Goal: Navigation & Orientation: Find specific page/section

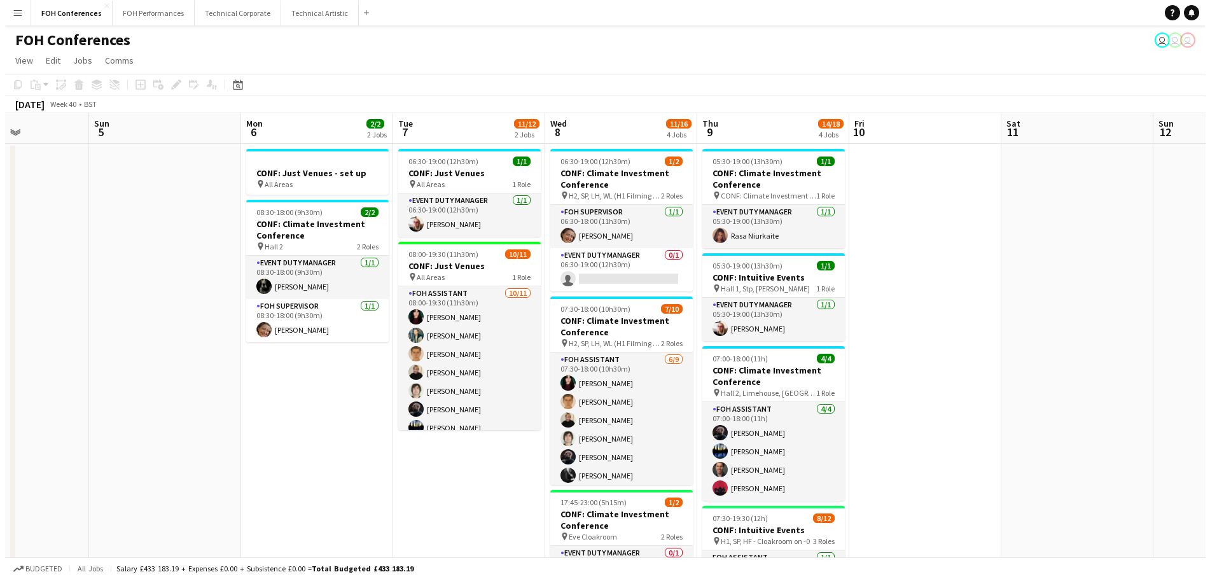
scroll to position [0, 373]
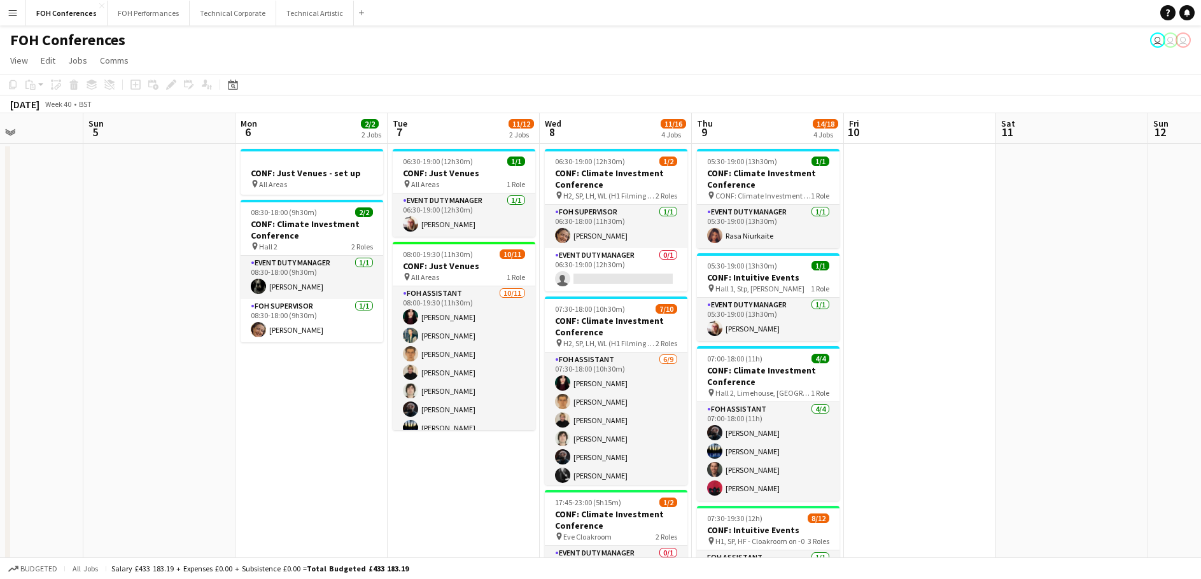
drag, startPoint x: 573, startPoint y: 417, endPoint x: 200, endPoint y: 401, distance: 373.2
click at [200, 401] on app-calendar-viewport "Thu 2 14/15 2 Jobs Fri 3 7/14 3 Jobs Sat 4 Sun 5 Mon 6 2/2 2 Jobs Tue 7 11/12 2…" at bounding box center [600, 548] width 1201 height 871
click at [125, 15] on button "FOH Performances Close" at bounding box center [149, 13] width 82 height 25
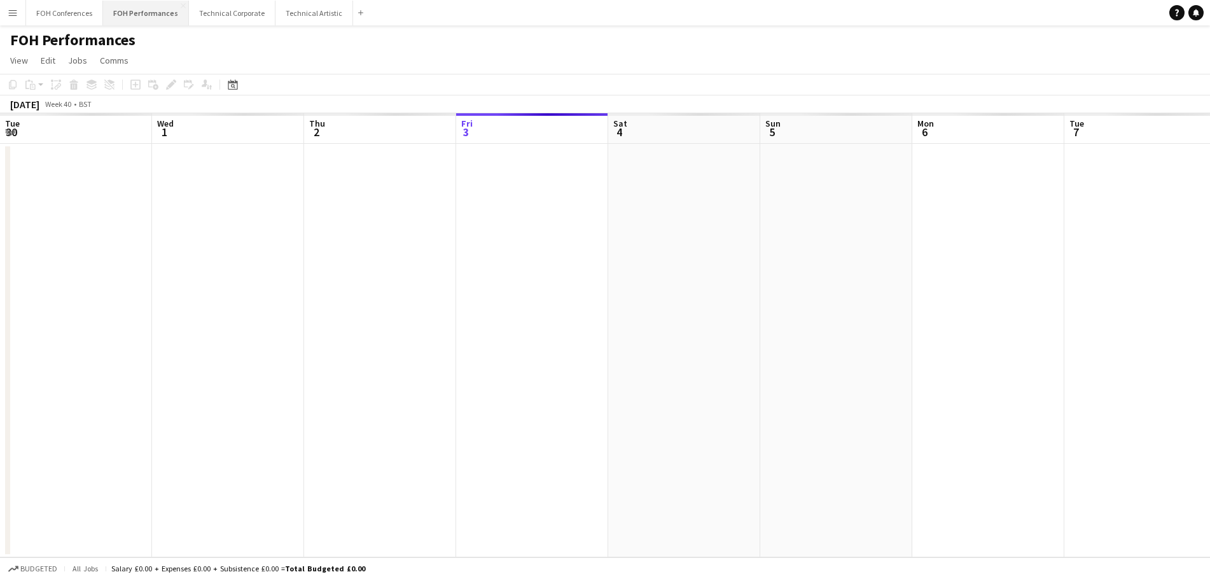
scroll to position [0, 304]
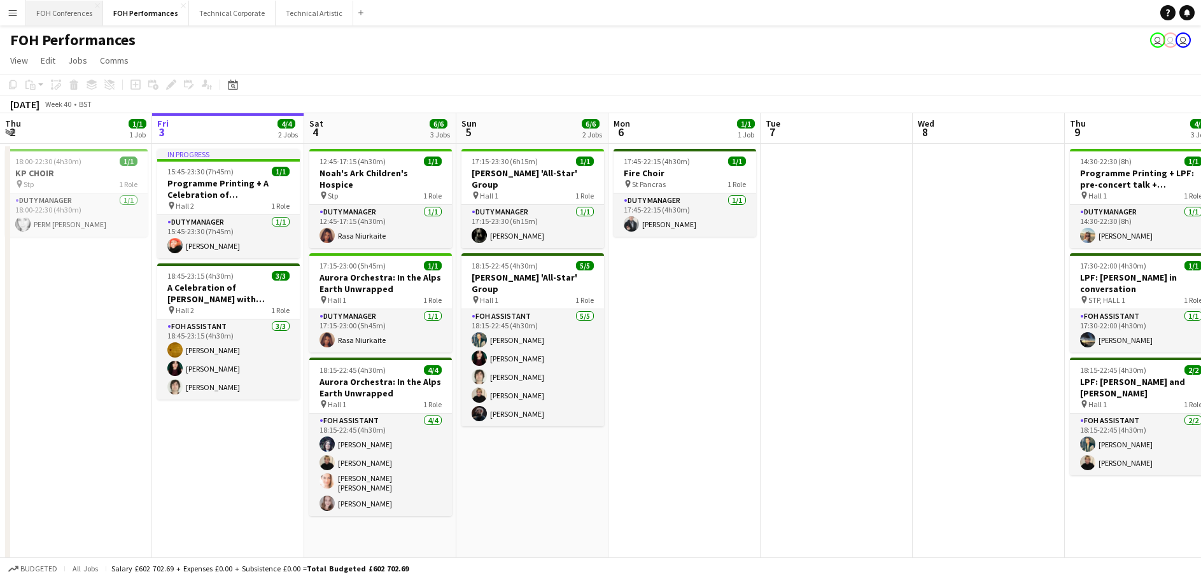
click at [73, 10] on button "FOH Conferences Close" at bounding box center [64, 13] width 77 height 25
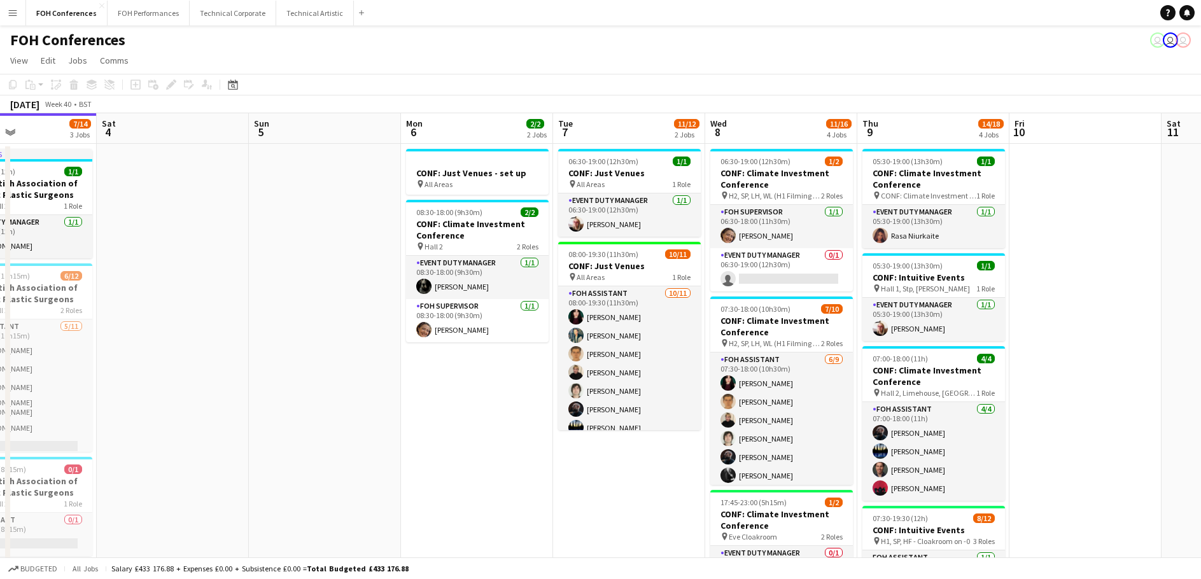
drag, startPoint x: 587, startPoint y: 314, endPoint x: -22, endPoint y: 319, distance: 608.9
click at [0, 319] on html "Menu Boards Boards Boards All jobs Status Workforce Workforce My Workforce Recr…" at bounding box center [600, 403] width 1201 height 806
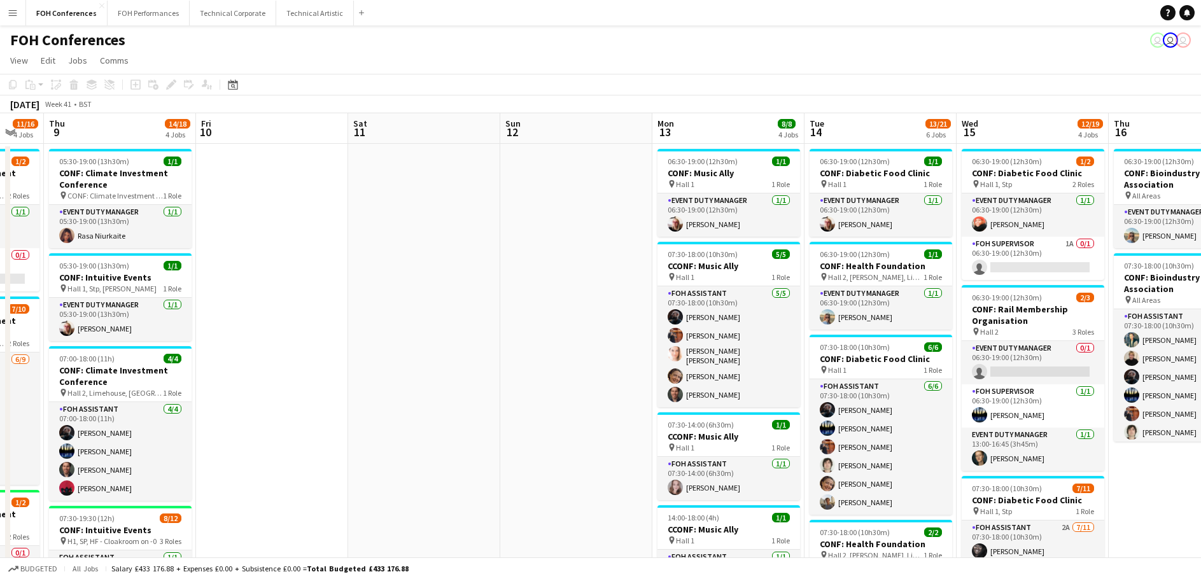
drag, startPoint x: 934, startPoint y: 344, endPoint x: 477, endPoint y: 341, distance: 457.5
click at [477, 341] on app-calendar-viewport "Mon 6 2/2 2 Jobs Tue 7 11/12 2 Jobs Wed 8 11/16 4 Jobs Thu 9 14/18 4 Jobs Fri 1…" at bounding box center [600, 548] width 1201 height 871
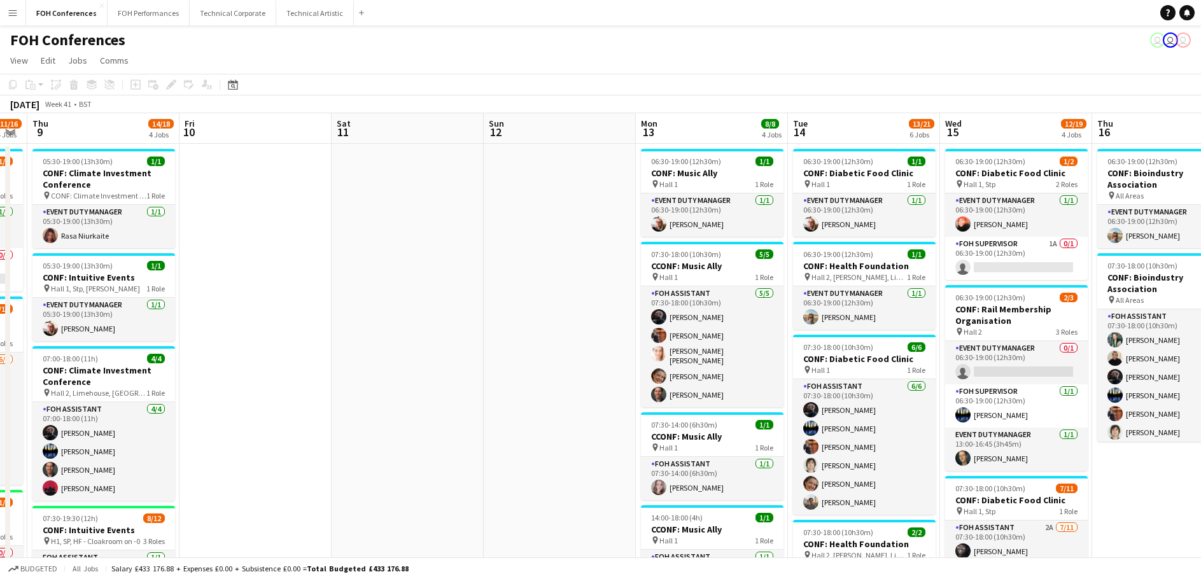
drag, startPoint x: 533, startPoint y: 337, endPoint x: 183, endPoint y: 332, distance: 350.0
click at [183, 332] on app-calendar-viewport "Mon 6 2/2 2 Jobs Tue 7 11/12 2 Jobs Wed 8 11/16 4 Jobs Thu 9 14/18 4 Jobs Fri 1…" at bounding box center [600, 548] width 1201 height 871
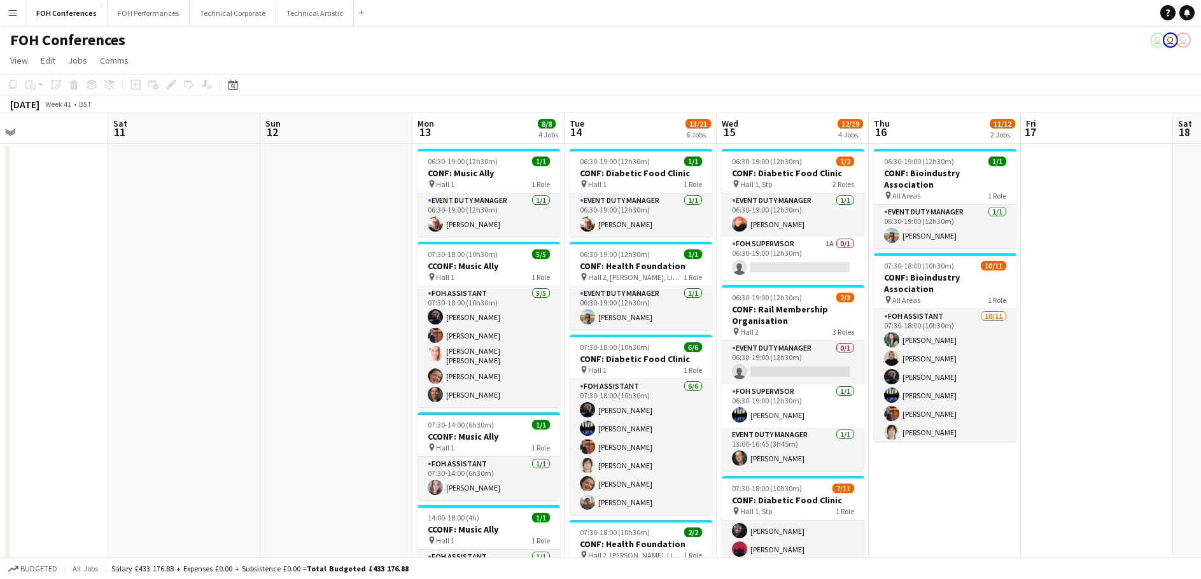
drag, startPoint x: 898, startPoint y: 473, endPoint x: 1160, endPoint y: 476, distance: 262.2
click at [1160, 476] on app-calendar-viewport "Wed 8 11/16 4 Jobs Thu 9 14/18 4 Jobs Fri 10 Sat 11 Sun 12 Mon 13 8/8 4 Jobs Tu…" at bounding box center [600, 548] width 1201 height 871
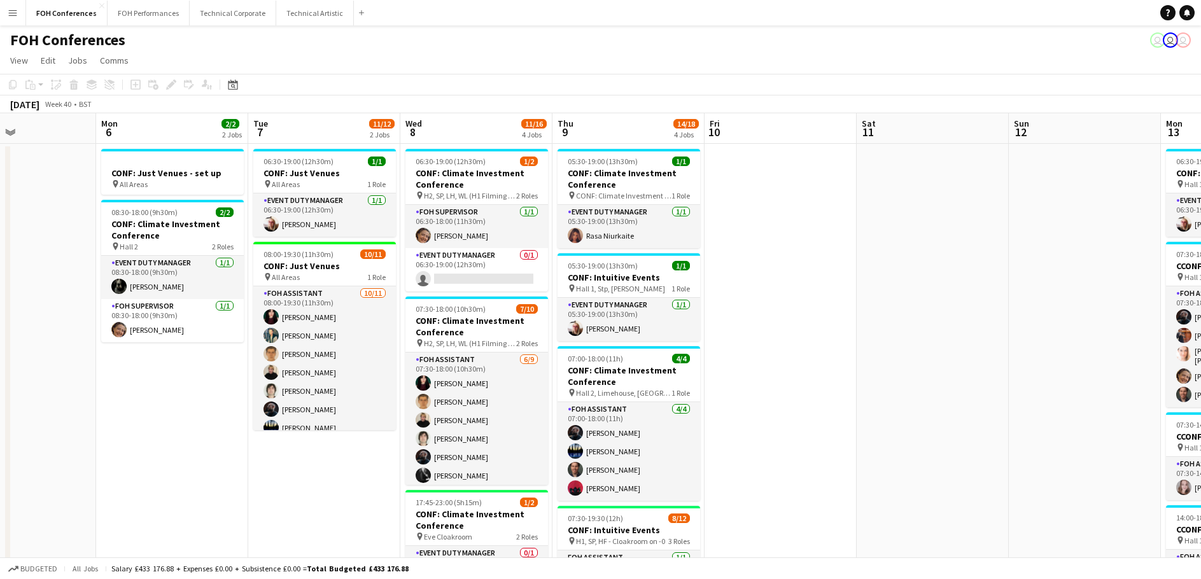
scroll to position [0, 277]
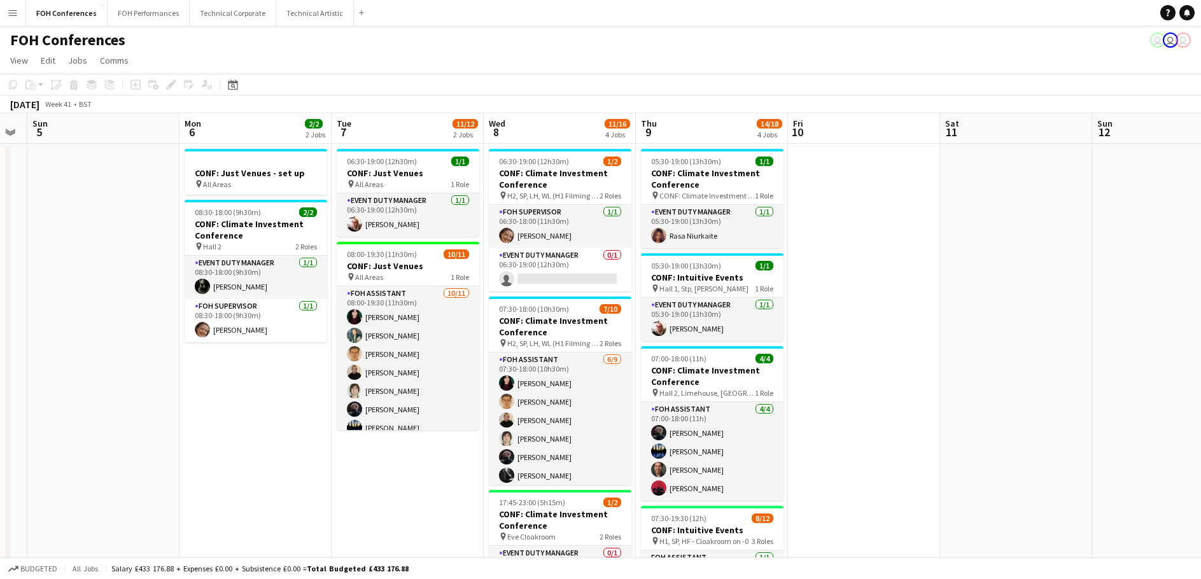
drag, startPoint x: 373, startPoint y: 398, endPoint x: 1215, endPoint y: 422, distance: 841.5
click at [1200, 422] on html "Menu Boards Boards Boards All jobs Status Workforce Workforce My Workforce Recr…" at bounding box center [600, 503] width 1201 height 1006
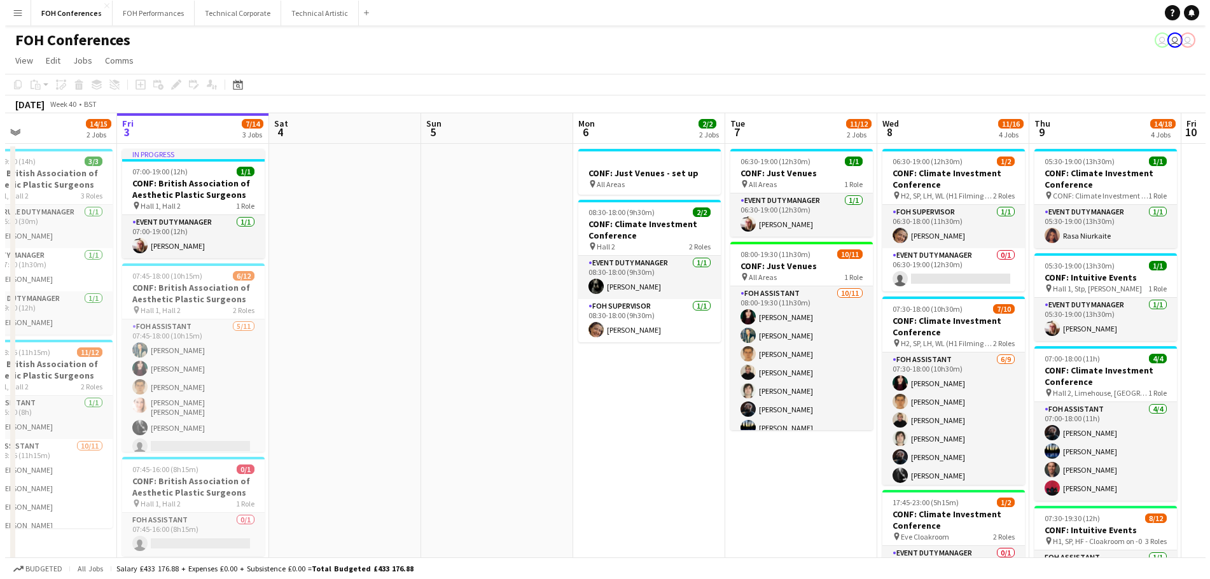
scroll to position [0, 338]
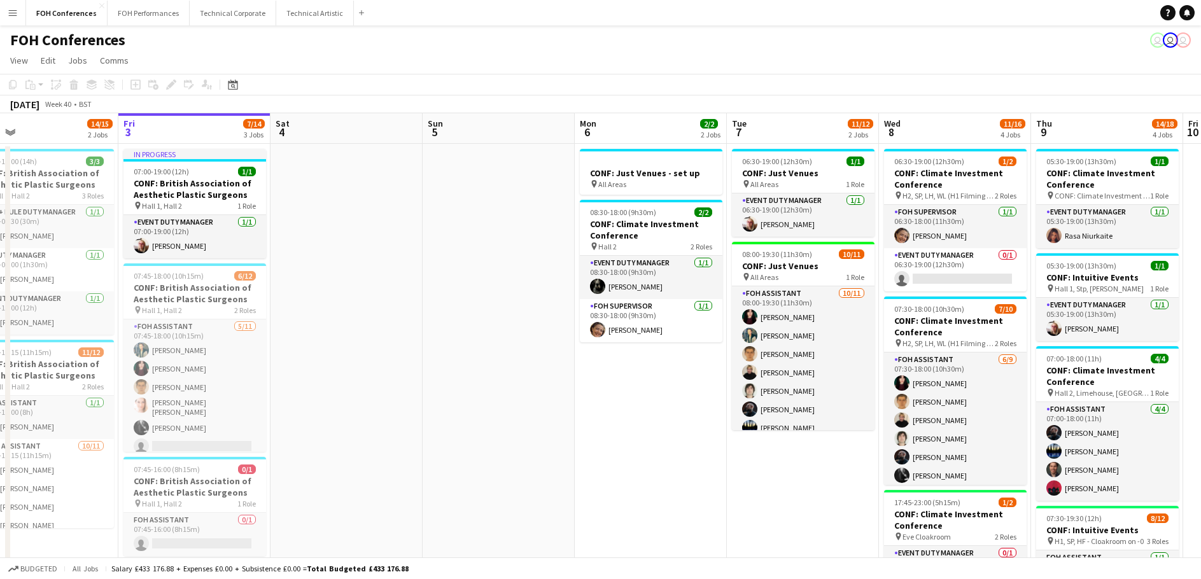
drag, startPoint x: 375, startPoint y: 421, endPoint x: 618, endPoint y: 417, distance: 243.1
click at [618, 417] on app-calendar-viewport "Tue 30 12/16 2 Jobs Wed 1 11/14 2 Jobs Thu 2 14/15 2 Jobs Fri 3 7/14 3 Jobs Sat…" at bounding box center [600, 548] width 1201 height 871
click at [140, 8] on button "FOH Performances Close" at bounding box center [149, 13] width 82 height 25
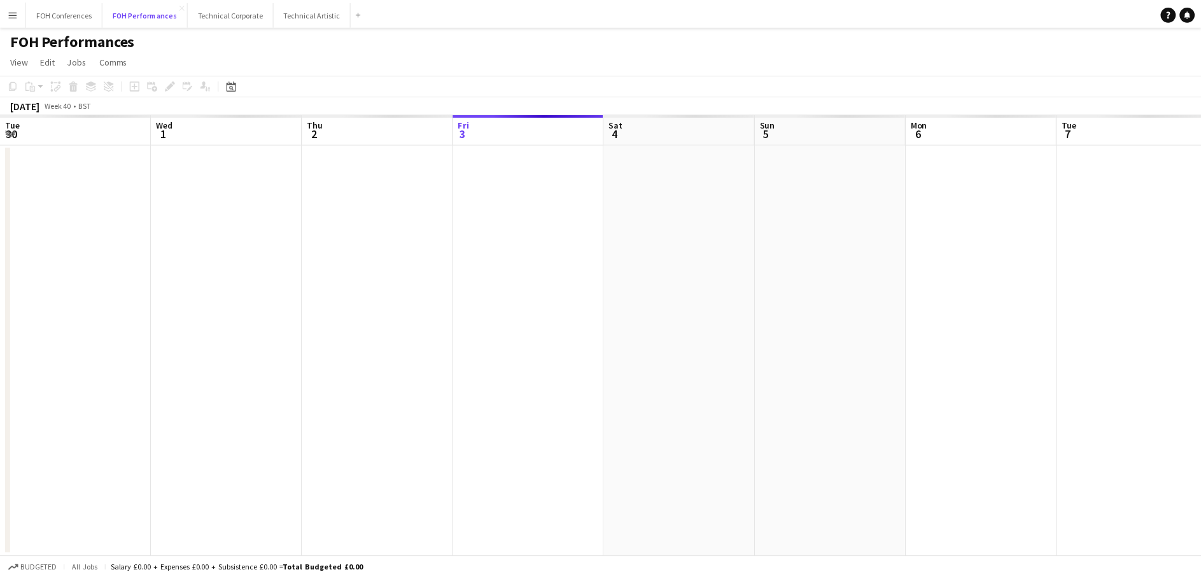
scroll to position [0, 304]
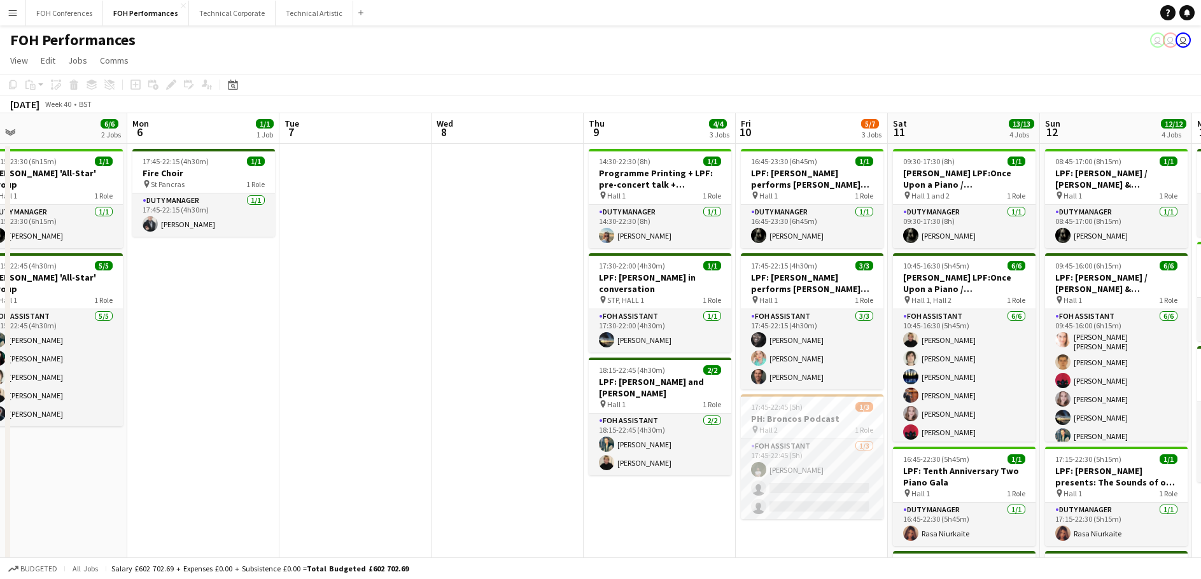
drag, startPoint x: 849, startPoint y: 360, endPoint x: 359, endPoint y: 316, distance: 492.6
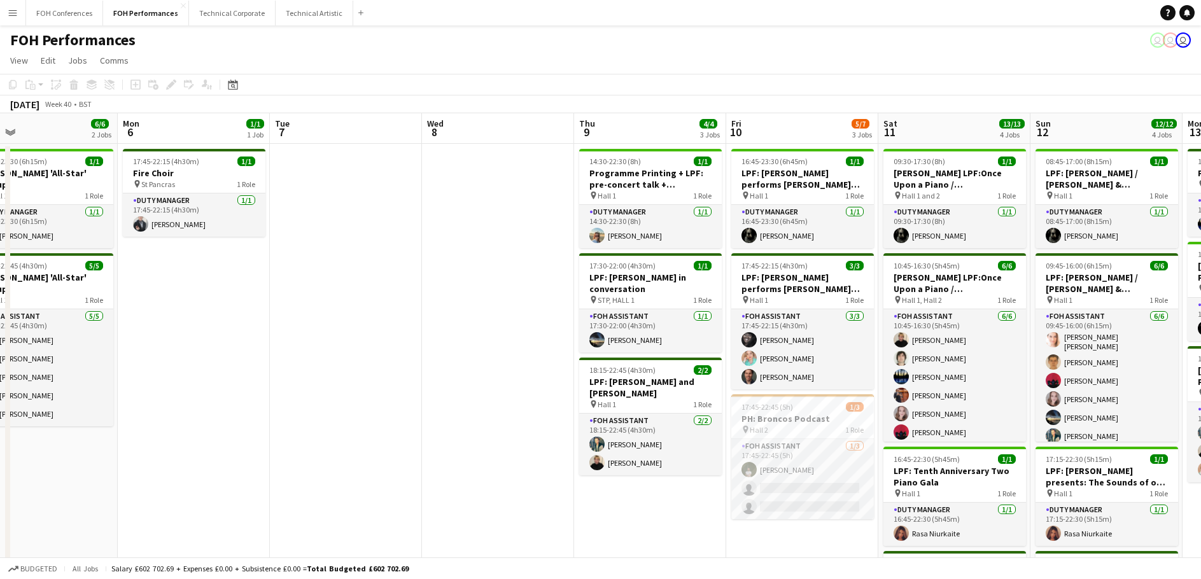
click at [359, 316] on app-calendar-viewport "Thu 2 1/1 1 Job Fri 3 4/4 2 Jobs Sat 4 6/6 3 Jobs Sun 5 6/6 2 Jobs Mon 6 1/1 1 …" at bounding box center [600, 432] width 1201 height 639
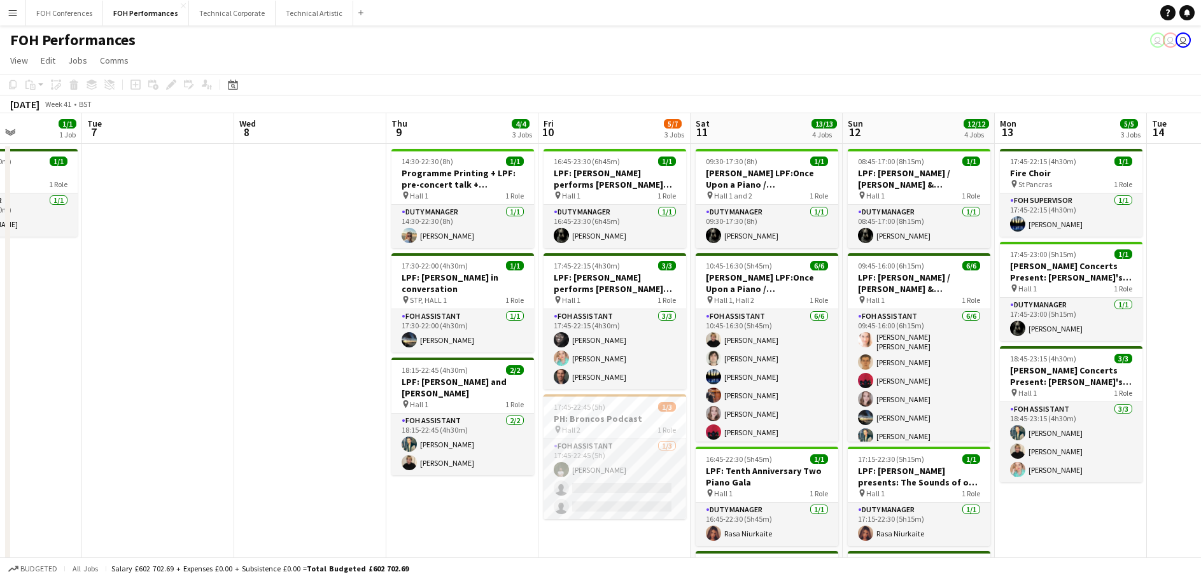
scroll to position [0, 440]
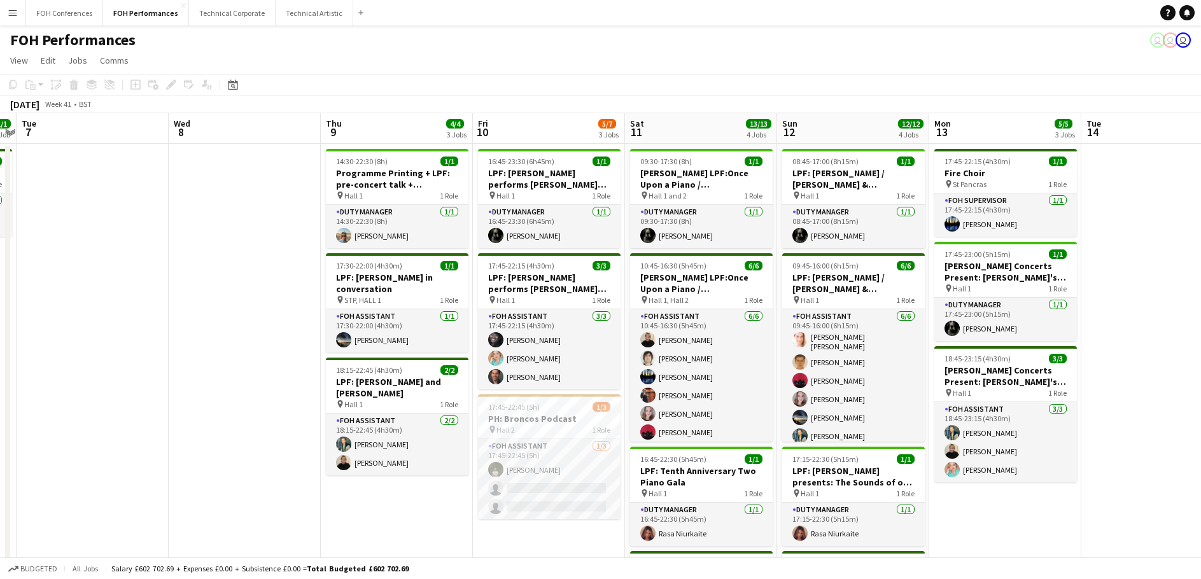
drag, startPoint x: 431, startPoint y: 355, endPoint x: 178, endPoint y: 328, distance: 254.6
click at [178, 328] on app-calendar-viewport "Sat 4 6/6 3 Jobs Sun 5 6/6 2 Jobs Mon 6 1/1 1 Job Tue 7 Wed 8 Thu 9 4/4 3 Jobs …" at bounding box center [600, 432] width 1201 height 639
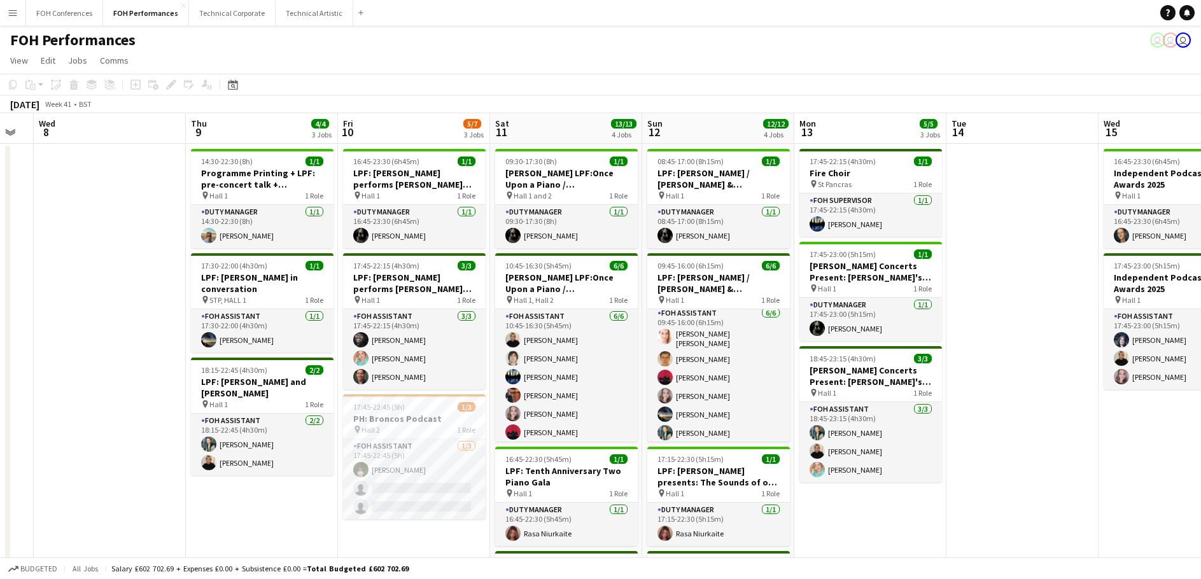
scroll to position [0, 441]
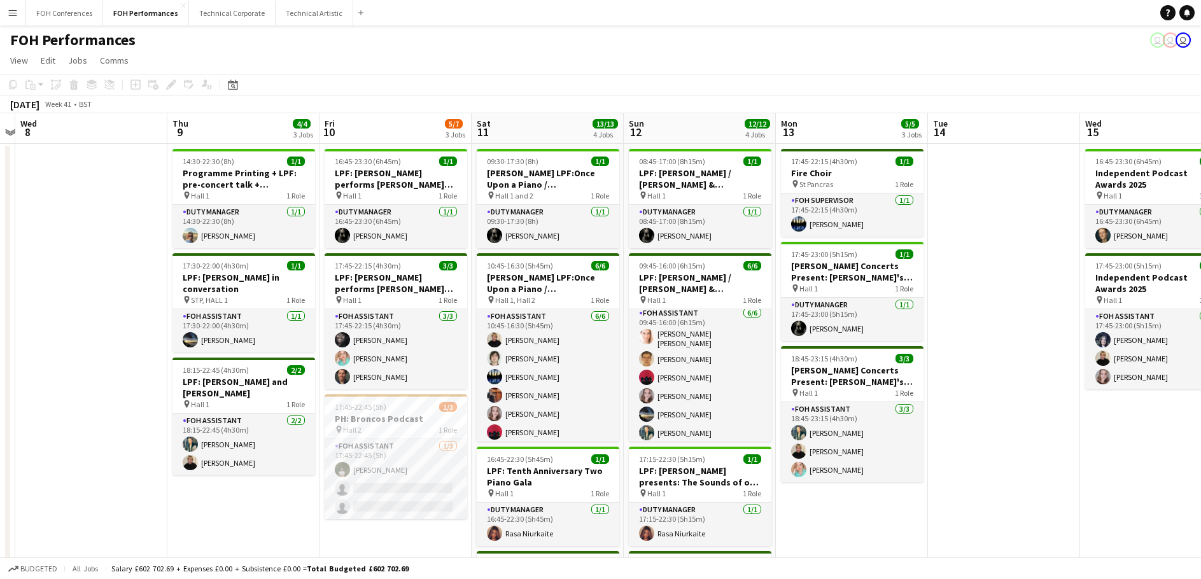
drag, startPoint x: 1144, startPoint y: 447, endPoint x: 991, endPoint y: 433, distance: 153.9
click at [991, 433] on app-calendar-viewport "Sun 5 6/6 2 Jobs Mon 6 1/1 1 Job Tue 7 Wed 8 Thu 9 4/4 3 Jobs Fri 10 5/7 3 Jobs…" at bounding box center [600, 432] width 1201 height 639
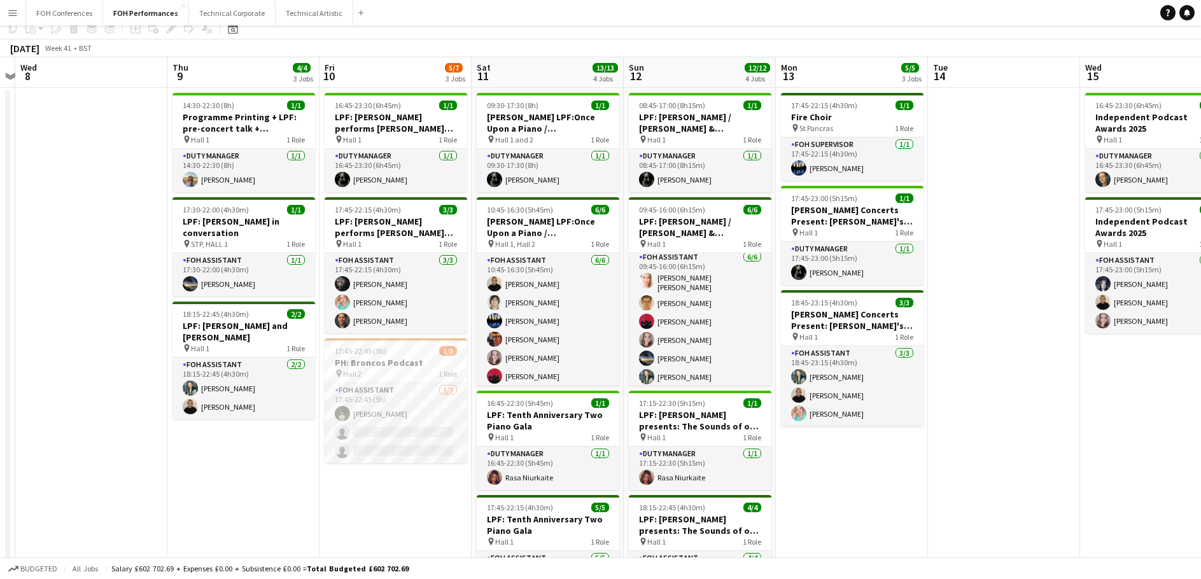
scroll to position [3, 0]
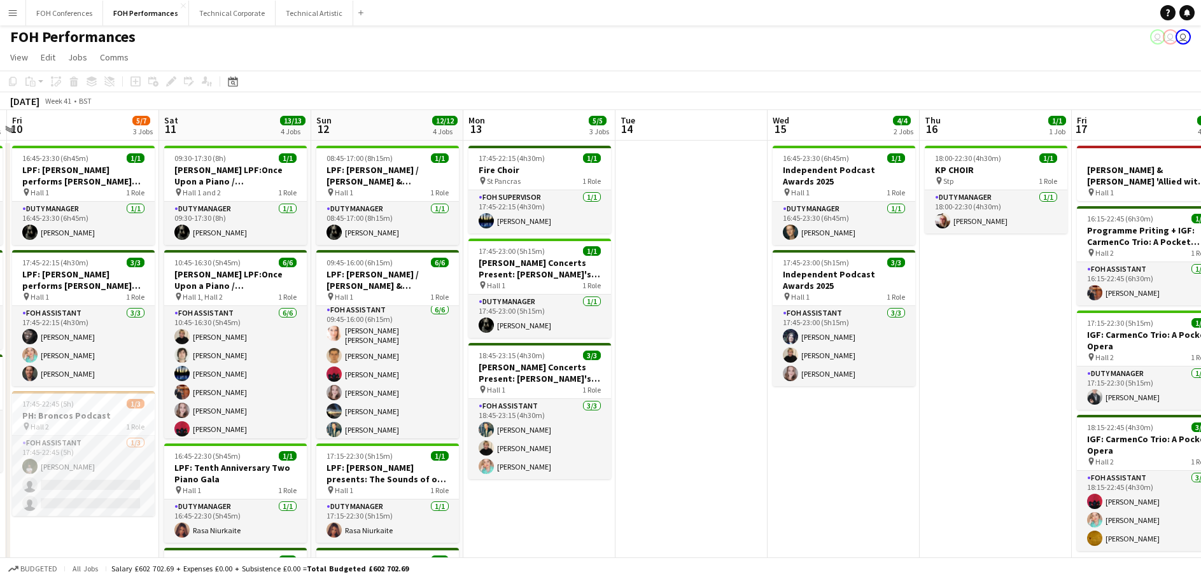
drag, startPoint x: 1009, startPoint y: 448, endPoint x: 545, endPoint y: 445, distance: 463.9
click at [545, 445] on app-calendar-viewport "Tue 7 Wed 8 Thu 9 4/4 3 Jobs Fri 10 5/7 3 Jobs Sat 11 13/13 4 Jobs Sun 12 12/12…" at bounding box center [600, 429] width 1201 height 639
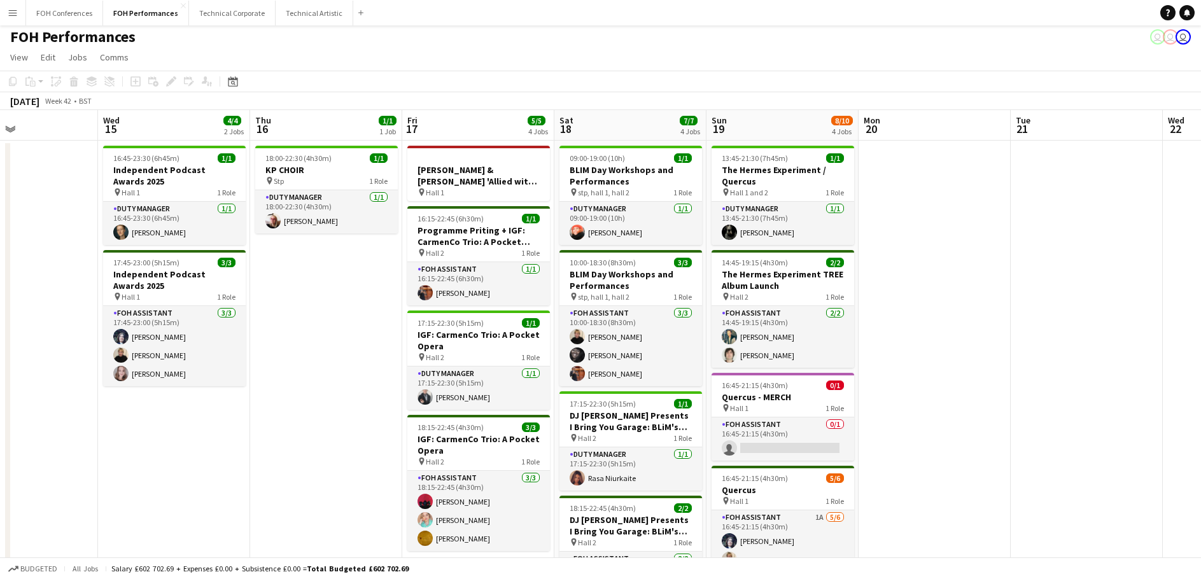
scroll to position [0, 391]
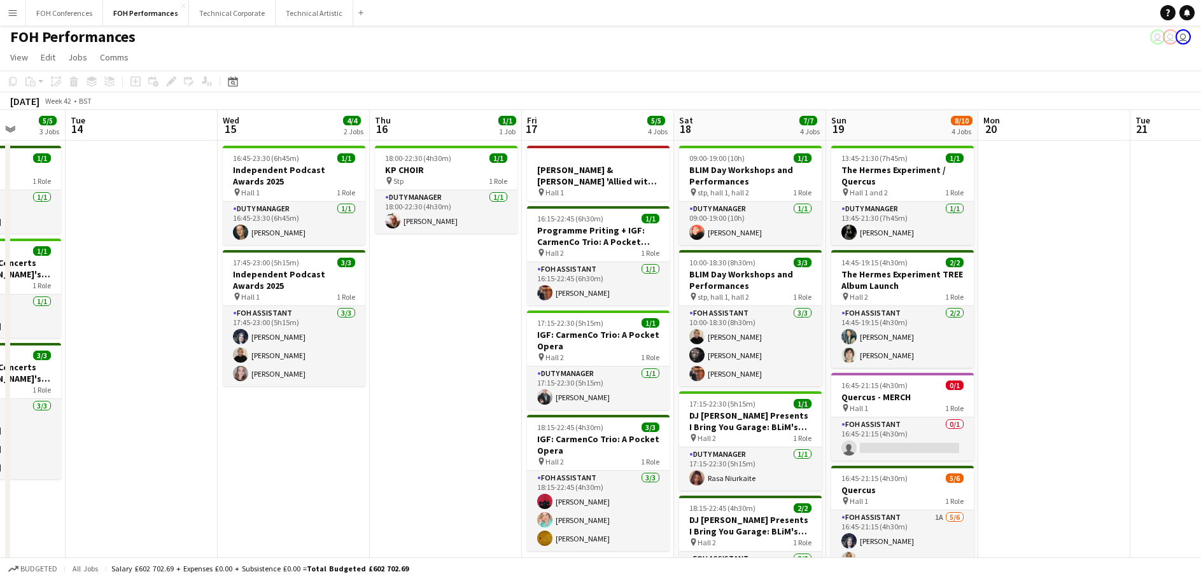
drag, startPoint x: 820, startPoint y: 465, endPoint x: 473, endPoint y: 458, distance: 347.5
click at [468, 463] on app-calendar-viewport "Sat 11 13/13 4 Jobs Sun 12 12/12 4 Jobs Mon 13 5/5 3 Jobs Tue 14 Wed 15 4/4 2 J…" at bounding box center [600, 429] width 1201 height 639
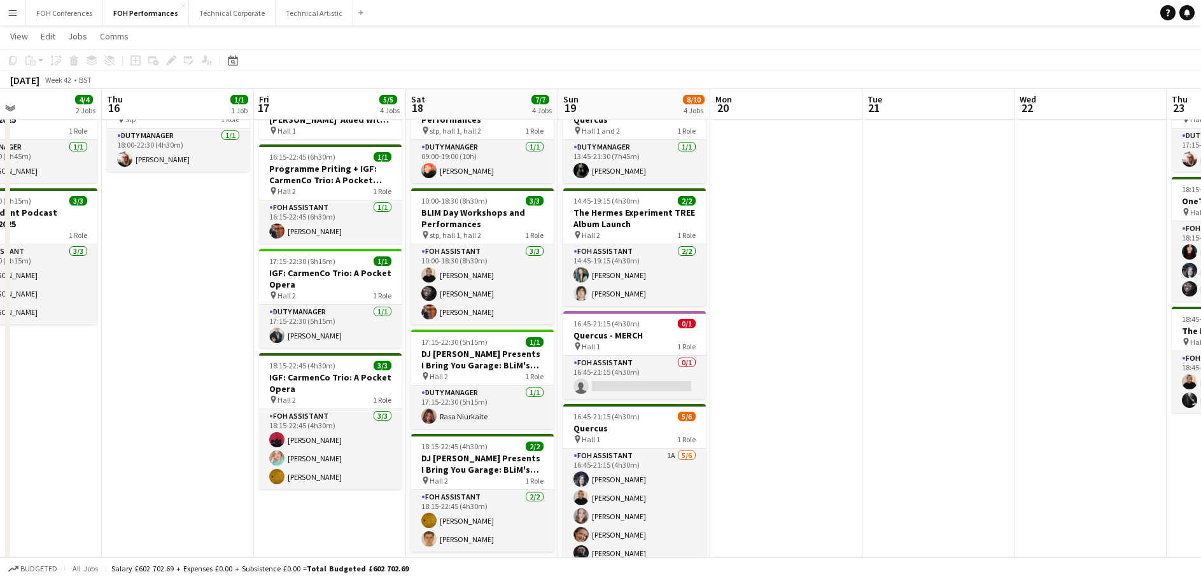
scroll to position [0, 383]
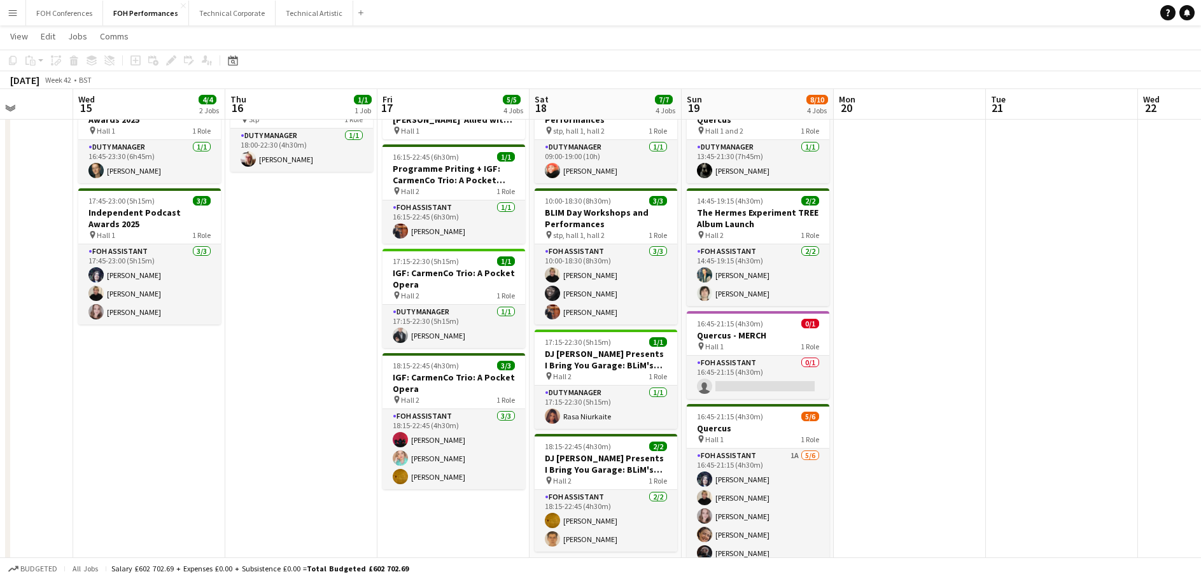
drag, startPoint x: 1081, startPoint y: 415, endPoint x: 937, endPoint y: 412, distance: 144.5
click at [937, 412] on app-calendar-viewport "Sun 12 12/12 4 Jobs Mon 13 5/5 3 Jobs Tue 14 Wed 15 4/4 2 Jobs Thu 16 1/1 1 Job…" at bounding box center [600, 337] width 1201 height 702
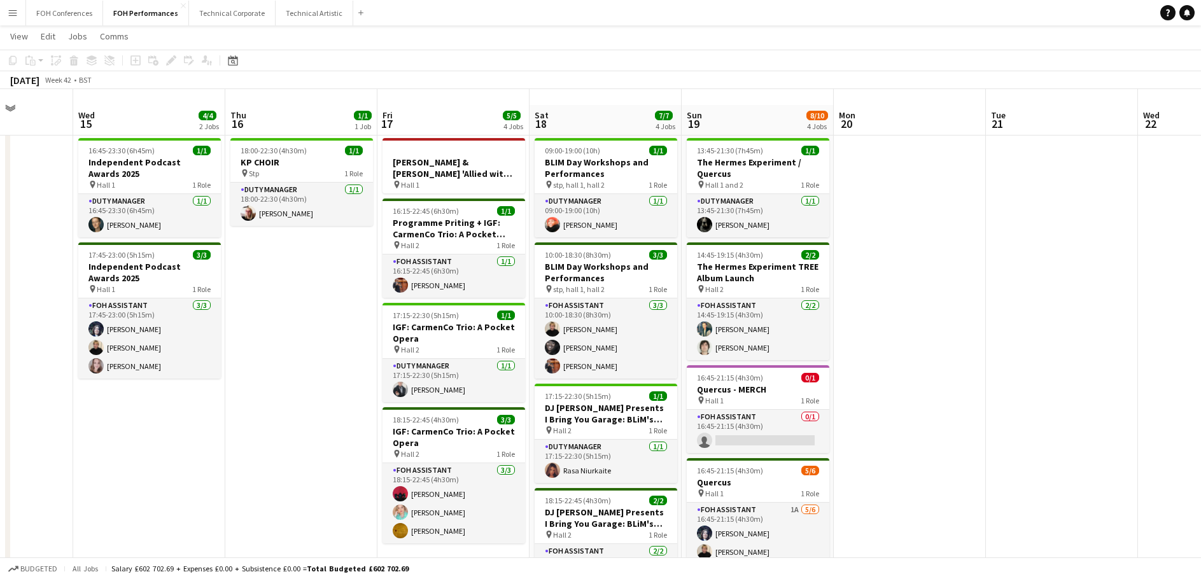
scroll to position [0, 0]
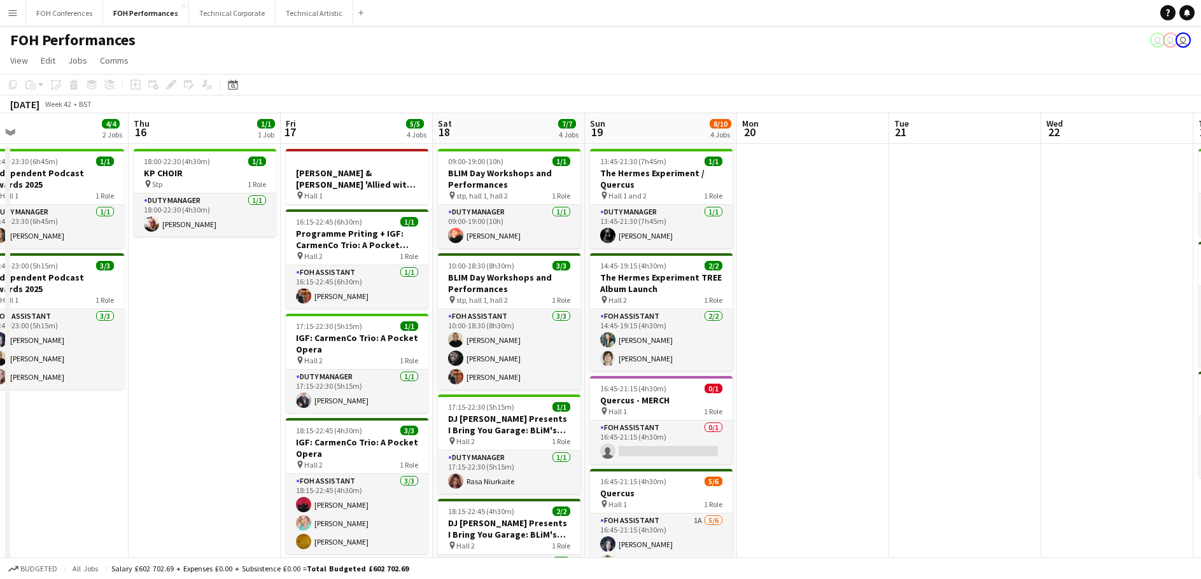
drag, startPoint x: 981, startPoint y: 412, endPoint x: 884, endPoint y: 412, distance: 96.7
click at [884, 412] on app-calendar-viewport "Sun 12 12/12 4 Jobs Mon 13 5/5 3 Jobs Tue 14 Wed 15 4/4 2 Jobs Thu 16 1/1 1 Job…" at bounding box center [600, 432] width 1201 height 639
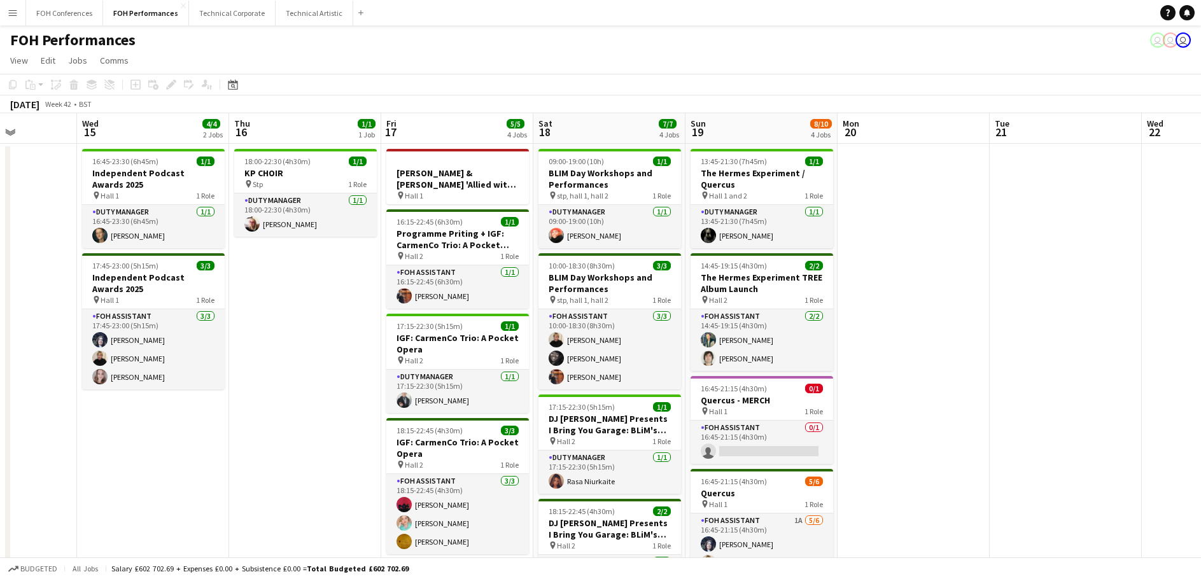
drag, startPoint x: 966, startPoint y: 411, endPoint x: 610, endPoint y: 406, distance: 355.7
click at [610, 406] on app-calendar-viewport "Sun 12 12/12 4 Jobs Mon 13 5/5 3 Jobs Tue 14 Wed 15 4/4 2 Jobs Thu 16 1/1 1 Job…" at bounding box center [600, 432] width 1201 height 639
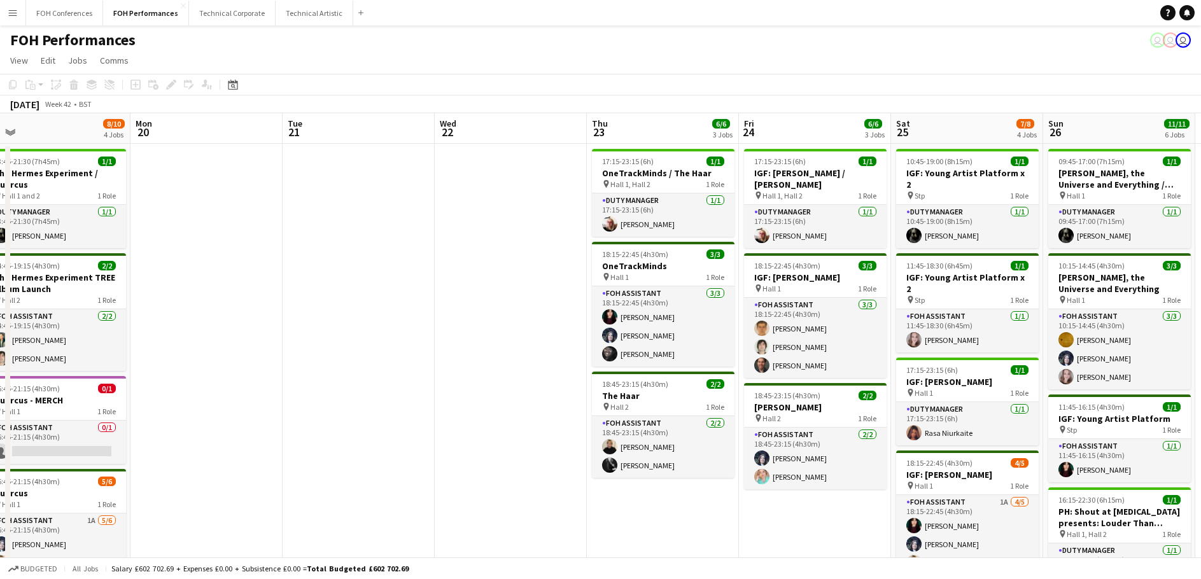
drag, startPoint x: 800, startPoint y: 414, endPoint x: 549, endPoint y: 410, distance: 250.7
click at [549, 410] on app-calendar-viewport "Thu 16 1/1 1 Job Fri 17 5/5 4 Jobs Sat 18 7/7 4 Jobs Sun 19 8/10 4 Jobs Mon 20 …" at bounding box center [600, 503] width 1201 height 780
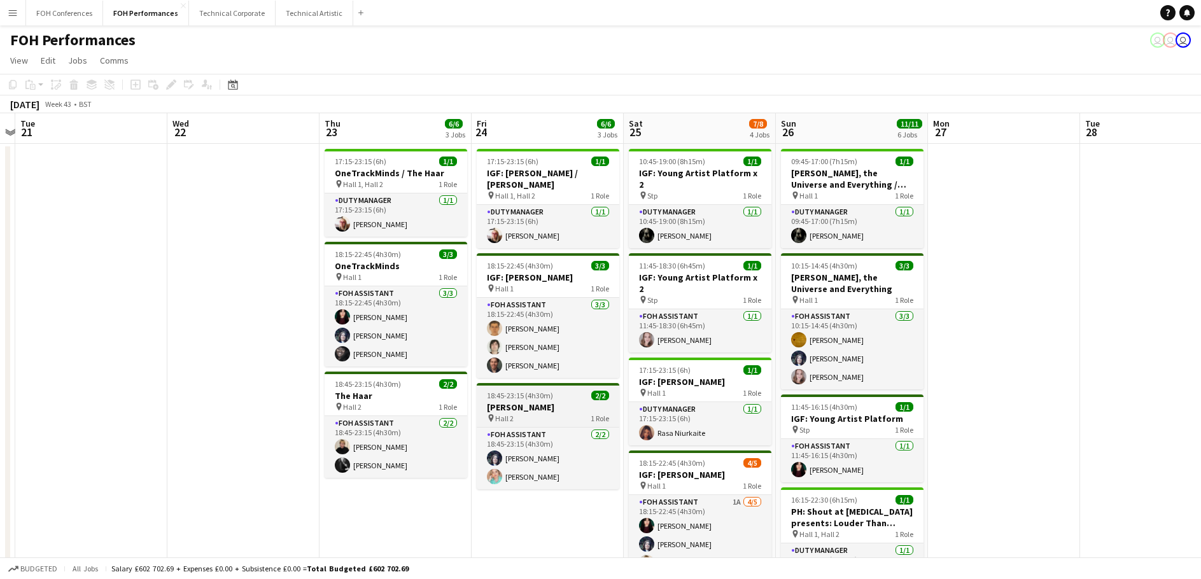
scroll to position [0, 459]
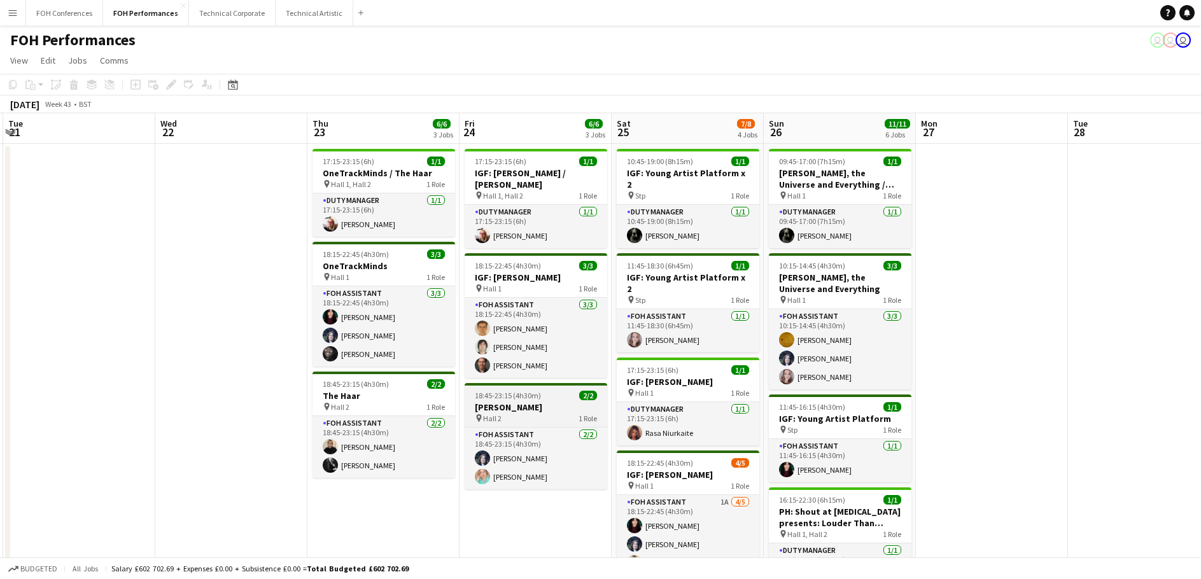
drag, startPoint x: 631, startPoint y: 426, endPoint x: 466, endPoint y: 405, distance: 165.4
click at [352, 419] on app-calendar-viewport "Sat 18 7/7 4 Jobs Sun 19 8/10 4 Jobs Mon 20 Tue 21 Wed 22 Thu 23 6/6 3 Jobs Fri…" at bounding box center [600, 503] width 1201 height 780
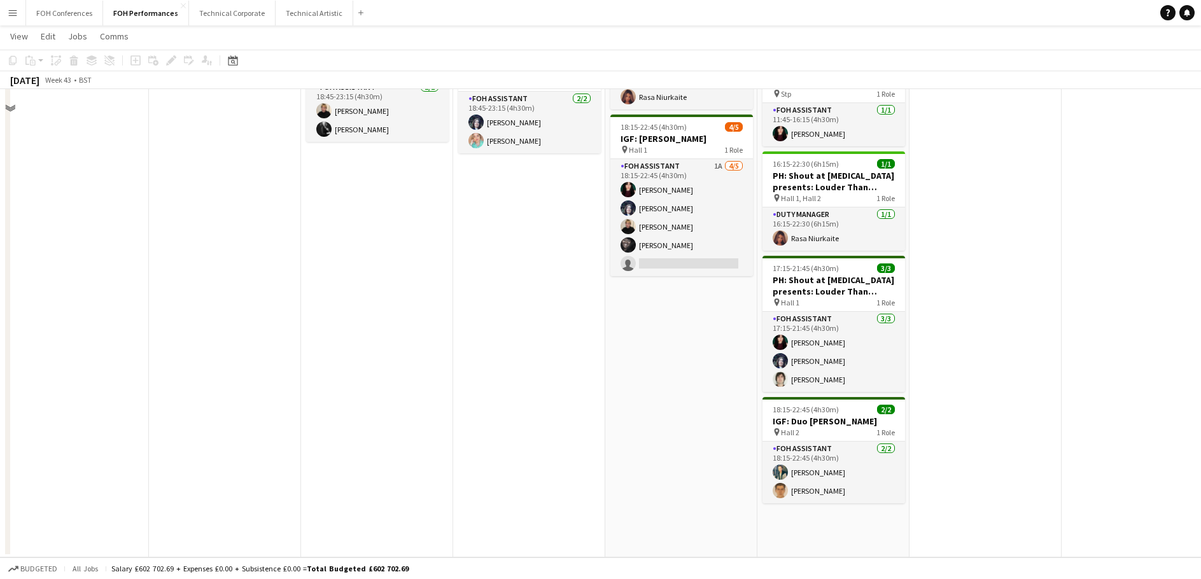
scroll to position [17, 0]
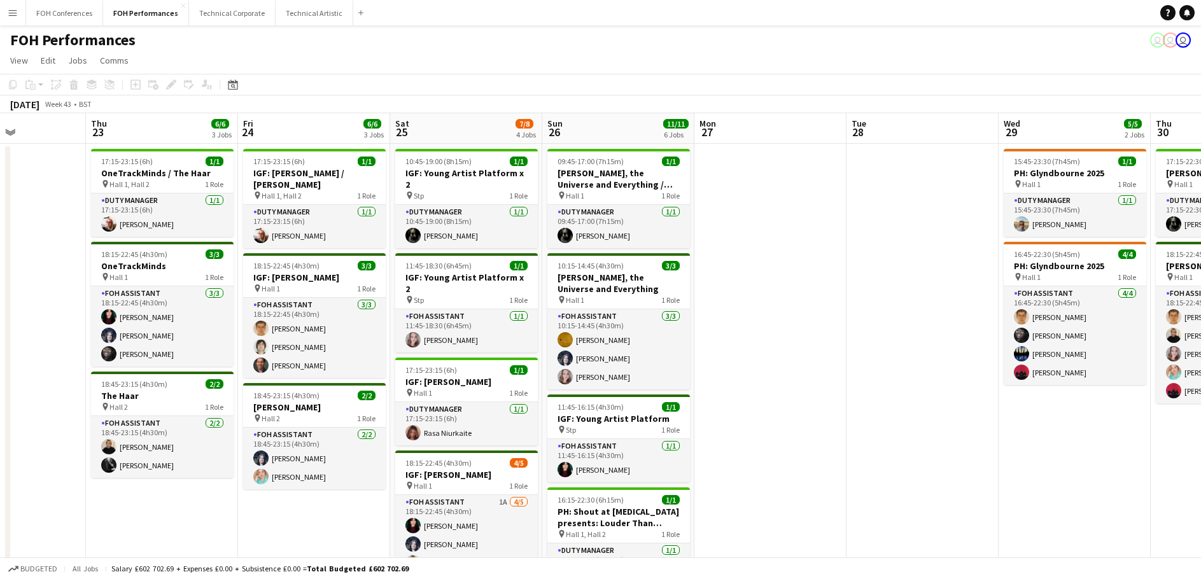
drag, startPoint x: 1012, startPoint y: 352, endPoint x: 797, endPoint y: 350, distance: 215.1
click at [797, 350] on app-calendar-viewport "Mon 20 Tue 21 Wed 22 Thu 23 6/6 3 Jobs Fri 24 6/6 3 Jobs Sat 25 7/8 4 Jobs Sun …" at bounding box center [600, 503] width 1201 height 780
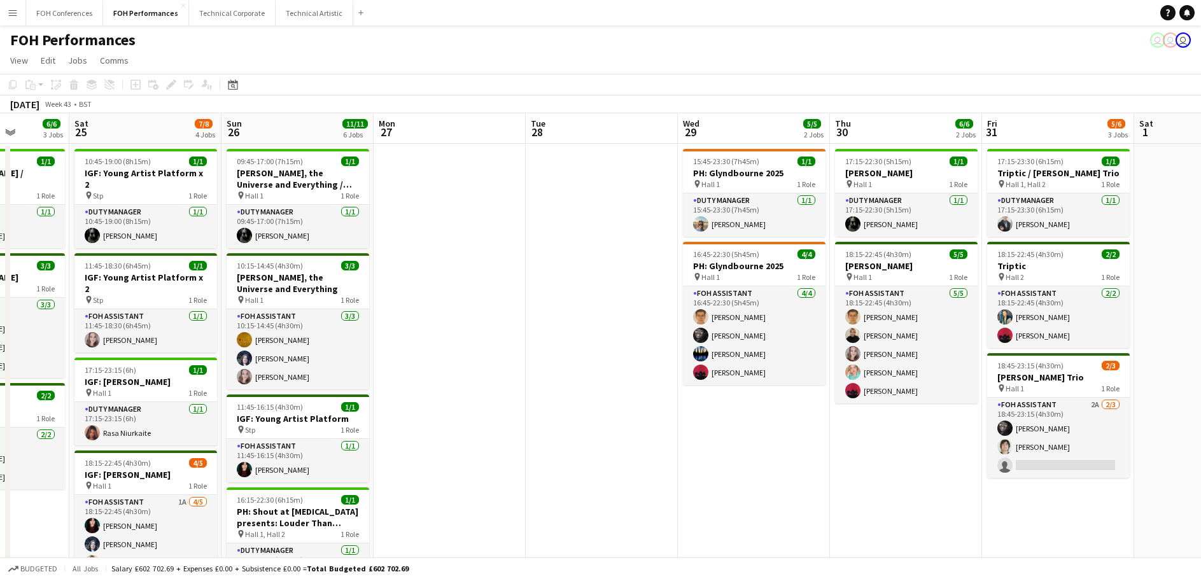
drag, startPoint x: 870, startPoint y: 364, endPoint x: 549, endPoint y: 365, distance: 320.7
click at [549, 365] on app-calendar-viewport "Wed 22 Thu 23 6/6 3 Jobs Fri 24 6/6 3 Jobs Sat 25 7/8 4 Jobs Sun 26 11/11 6 Job…" at bounding box center [600, 503] width 1201 height 780
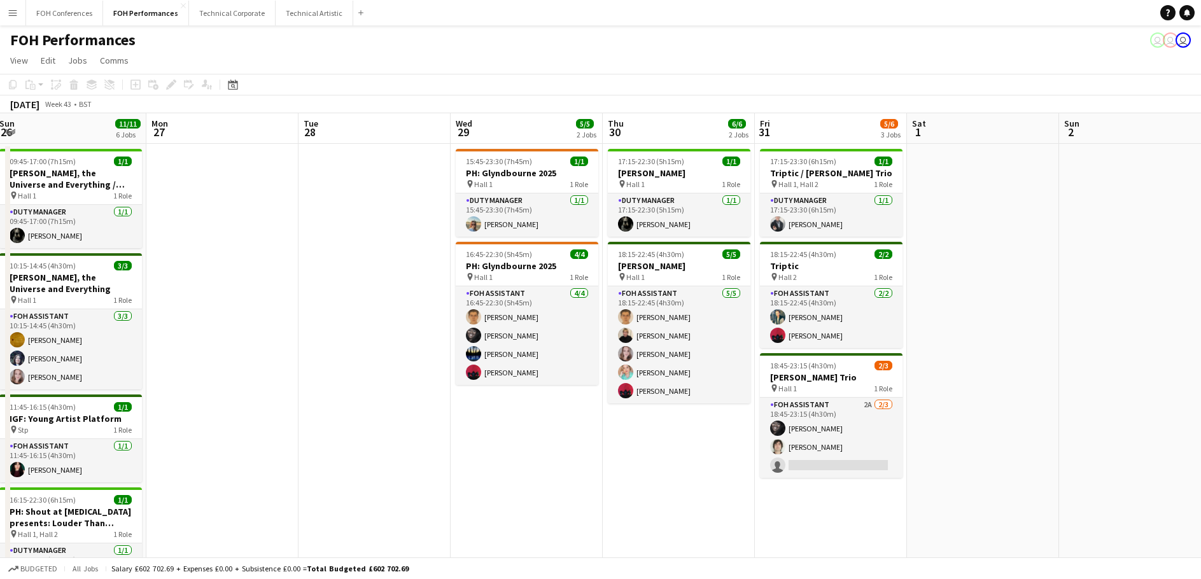
drag, startPoint x: 706, startPoint y: 468, endPoint x: 695, endPoint y: 461, distance: 12.4
click at [620, 463] on app-calendar-viewport "Thu 23 6/6 3 Jobs Fri 24 6/6 3 Jobs Sat 25 7/8 4 Jobs Sun 26 11/11 6 Jobs Mon 2…" at bounding box center [600, 503] width 1201 height 780
